Goal: Navigation & Orientation: Find specific page/section

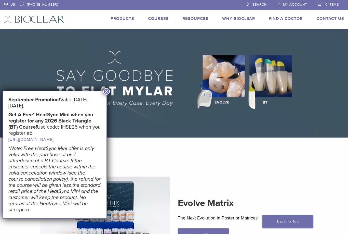
click at [159, 20] on link "Courses" at bounding box center [158, 18] width 21 height 5
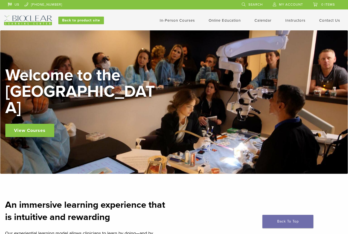
click at [181, 22] on link "In-Person Courses" at bounding box center [177, 20] width 35 height 5
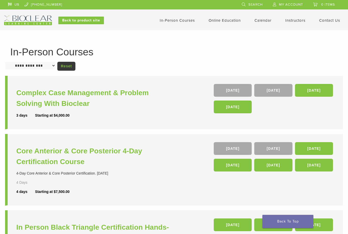
click at [300, 21] on link "Instructors" at bounding box center [296, 20] width 20 height 5
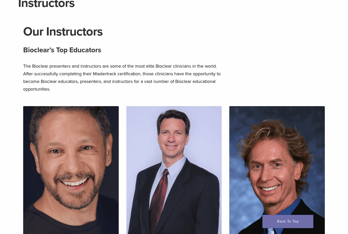
scroll to position [56, 0]
